Goal: Information Seeking & Learning: Learn about a topic

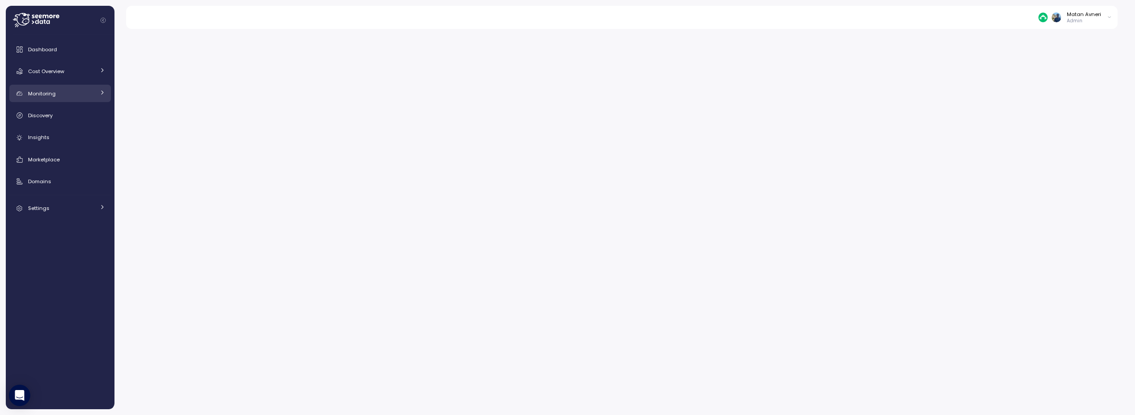
click at [47, 95] on span "Monitoring" at bounding box center [42, 93] width 28 height 7
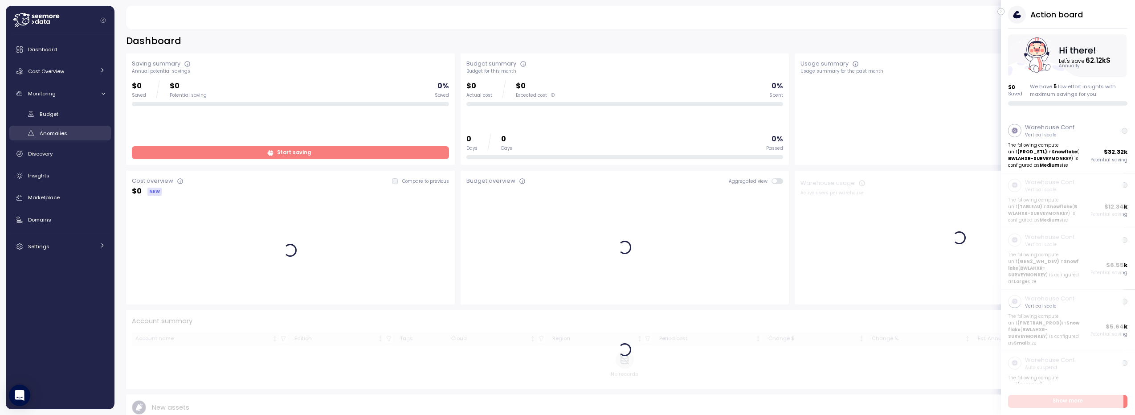
click at [41, 133] on span "Anomalies" at bounding box center [54, 133] width 28 height 7
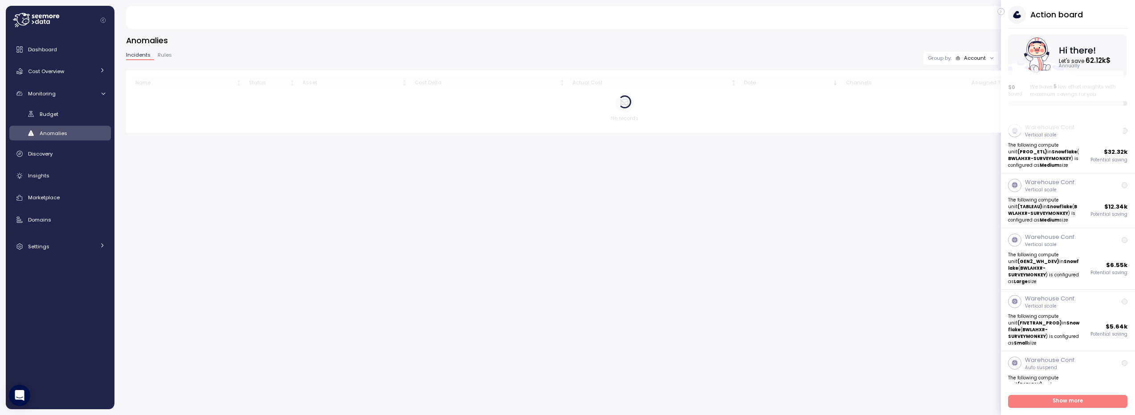
click at [996, 9] on div "Matan Avneri Admin" at bounding box center [621, 17] width 970 height 23
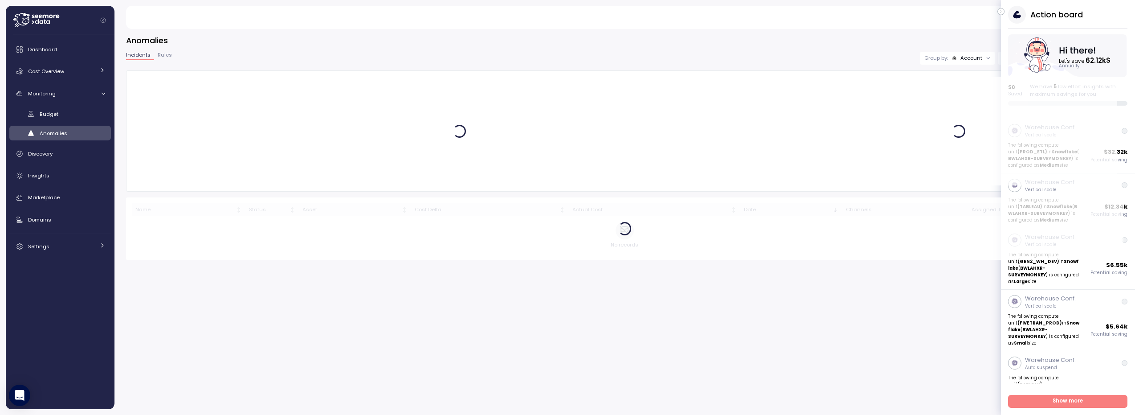
click at [1000, 9] on icon "button" at bounding box center [1001, 11] width 4 height 11
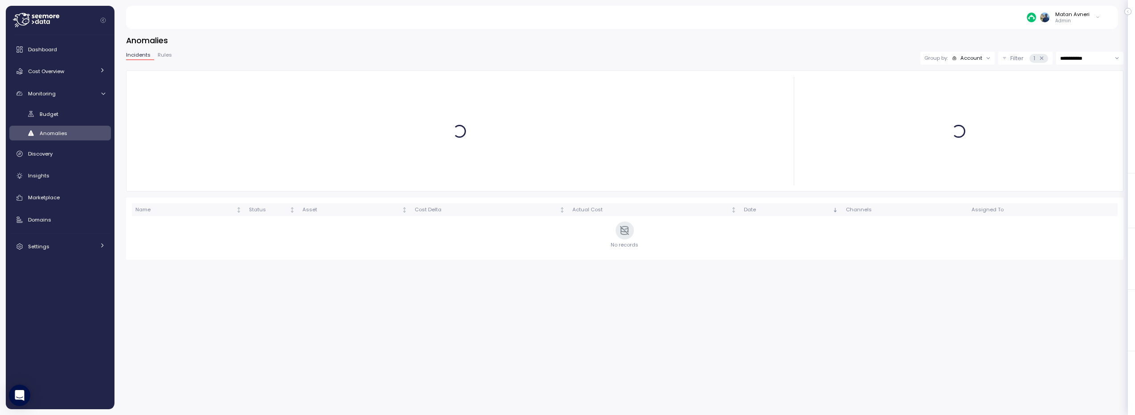
click at [961, 55] on div "Account" at bounding box center [971, 57] width 22 height 7
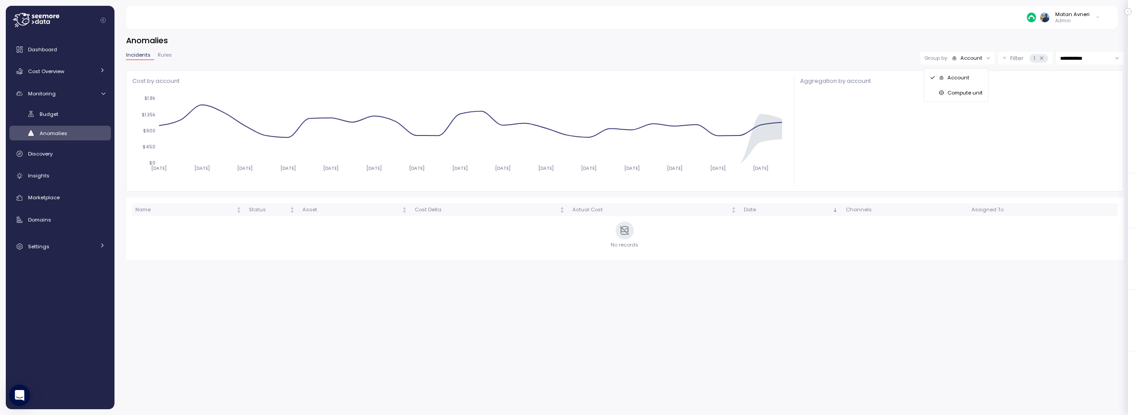
click at [949, 94] on p "Compute unit" at bounding box center [964, 92] width 35 height 7
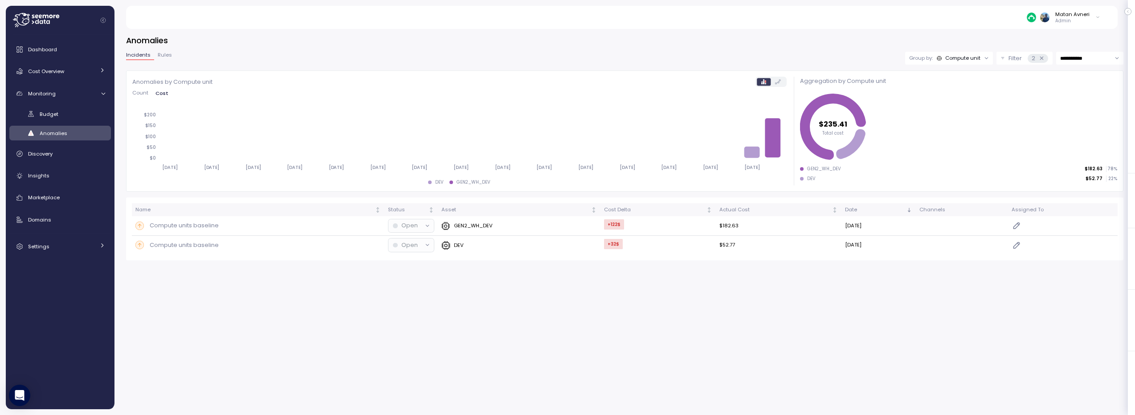
drag, startPoint x: 593, startPoint y: 284, endPoint x: 617, endPoint y: 280, distance: 24.8
click at [617, 280] on div "**********" at bounding box center [624, 219] width 1020 height 392
click at [482, 227] on p "GEN2_WH_DEV" at bounding box center [473, 225] width 39 height 7
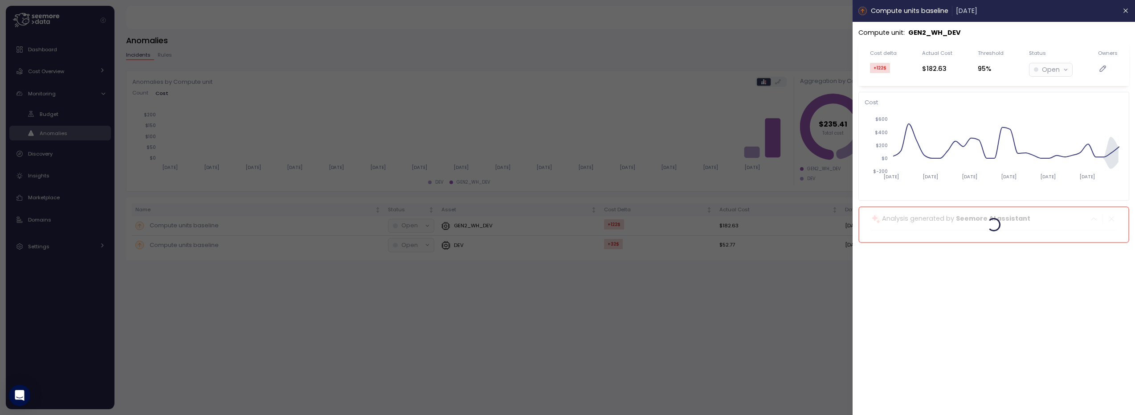
click at [929, 37] on p "GEN2_WH_DEV" at bounding box center [934, 33] width 53 height 10
click at [930, 32] on p "GEN2_WH_DEV" at bounding box center [934, 33] width 53 height 10
copy p "GEN2_WH_DEV"
drag, startPoint x: 191, startPoint y: 75, endPoint x: 174, endPoint y: 76, distance: 17.4
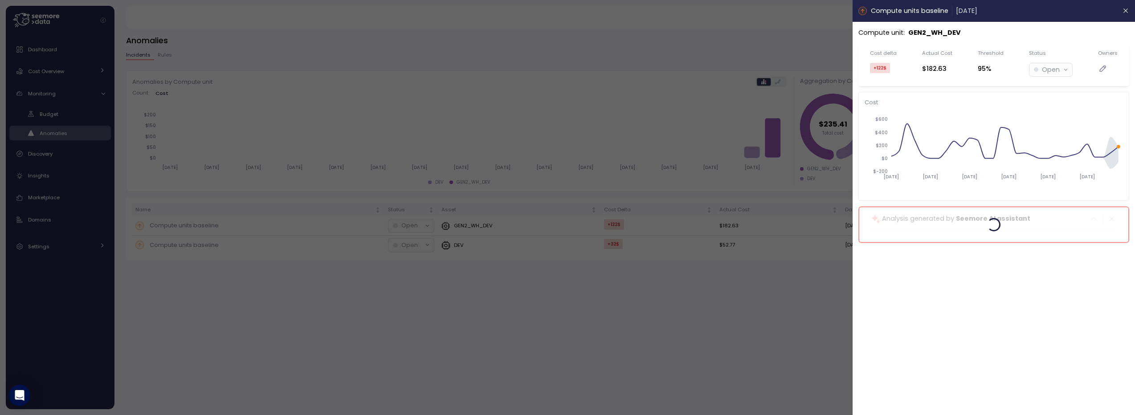
click at [191, 75] on div at bounding box center [567, 207] width 1135 height 415
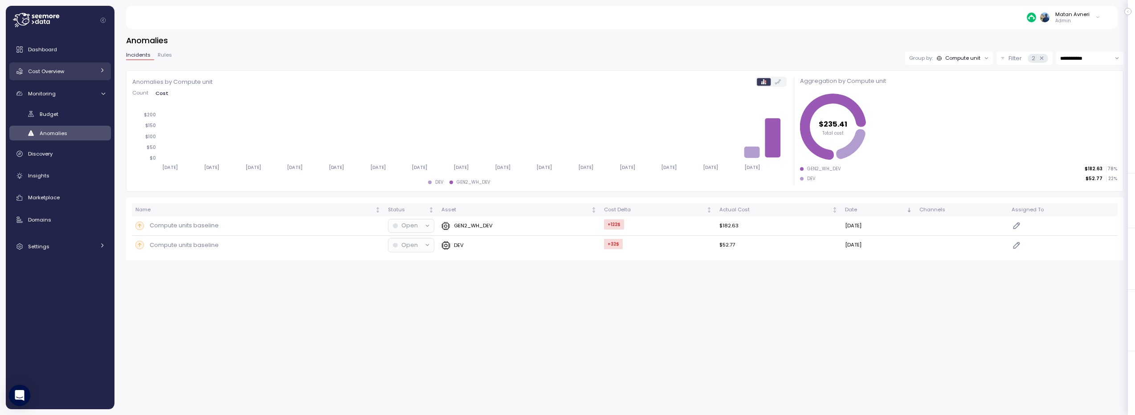
click at [51, 71] on span "Cost Overview" at bounding box center [46, 71] width 36 height 7
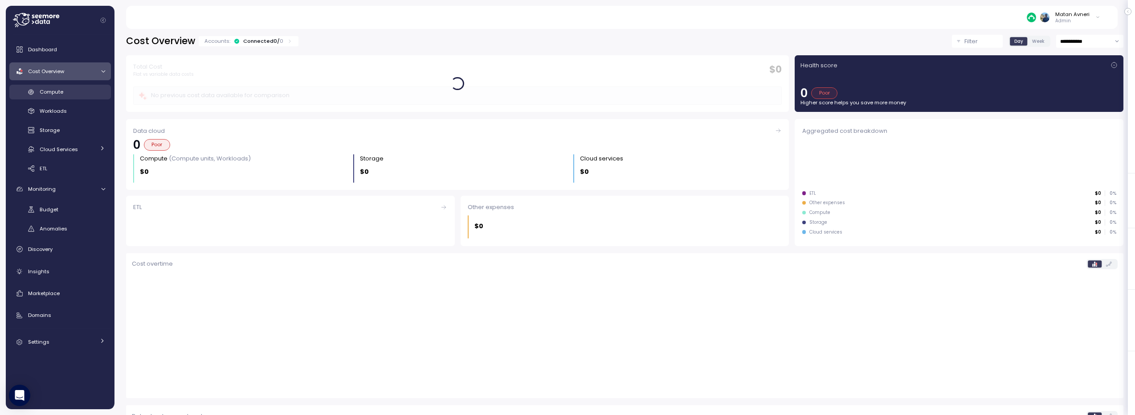
click at [49, 93] on span "Compute" at bounding box center [52, 91] width 24 height 7
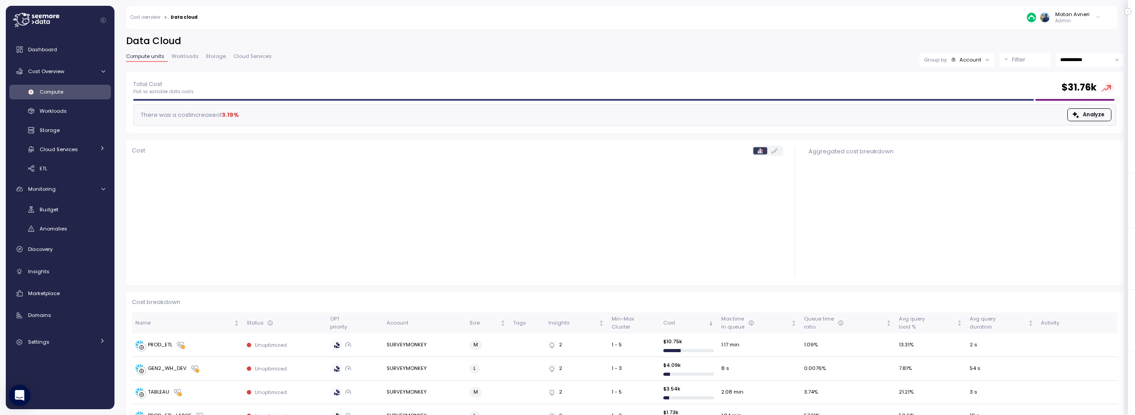
click at [1012, 61] on p "Filter" at bounding box center [1018, 59] width 13 height 9
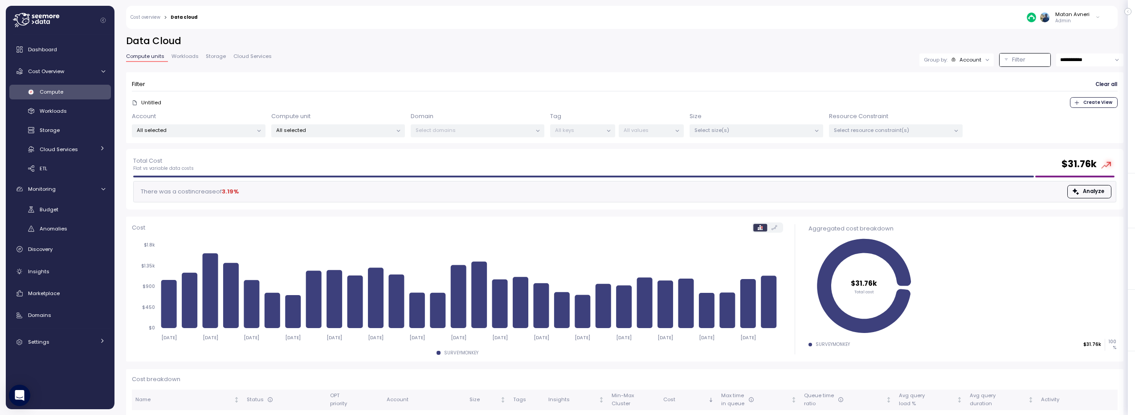
click at [217, 133] on p "All selected" at bounding box center [195, 130] width 116 height 7
